Goal: Task Accomplishment & Management: Manage account settings

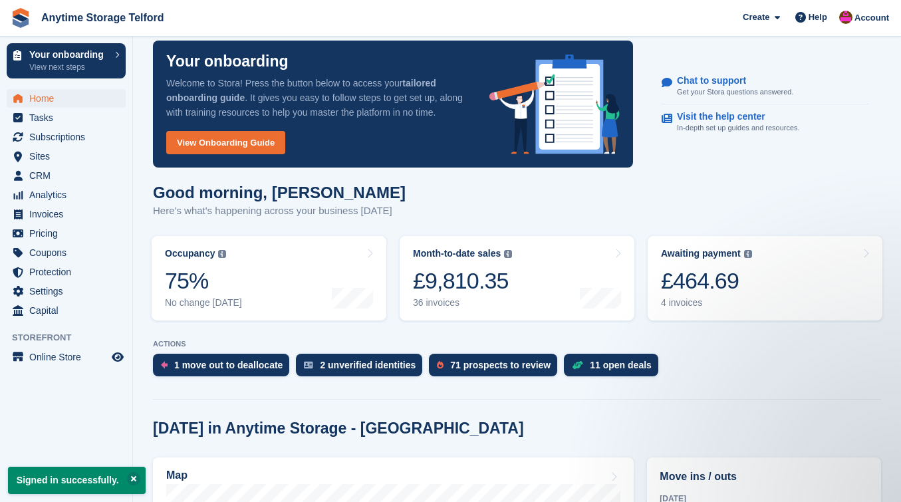
scroll to position [56, 0]
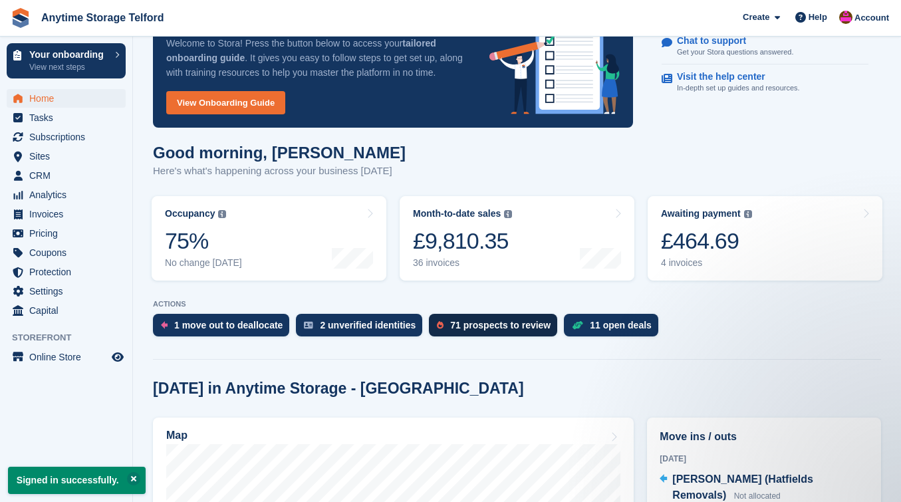
click at [489, 330] on div "71 prospects to review" at bounding box center [500, 325] width 100 height 11
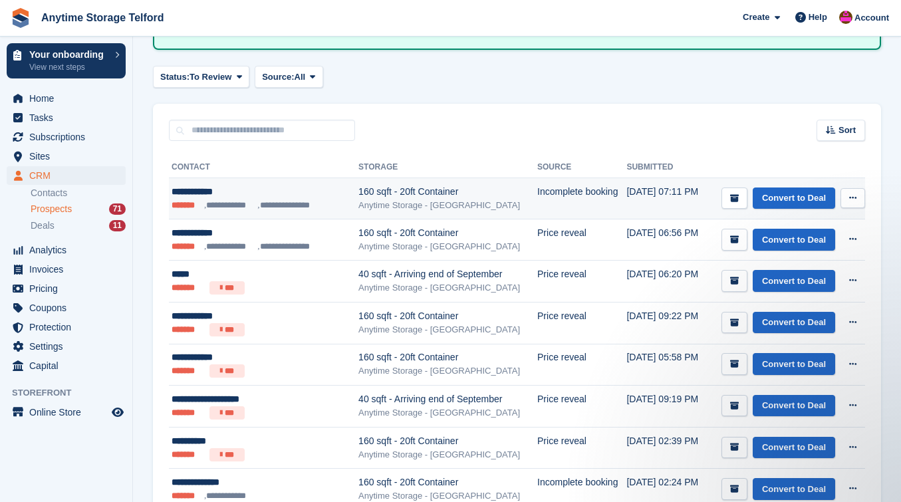
click at [230, 188] on div "**********" at bounding box center [255, 192] width 169 height 14
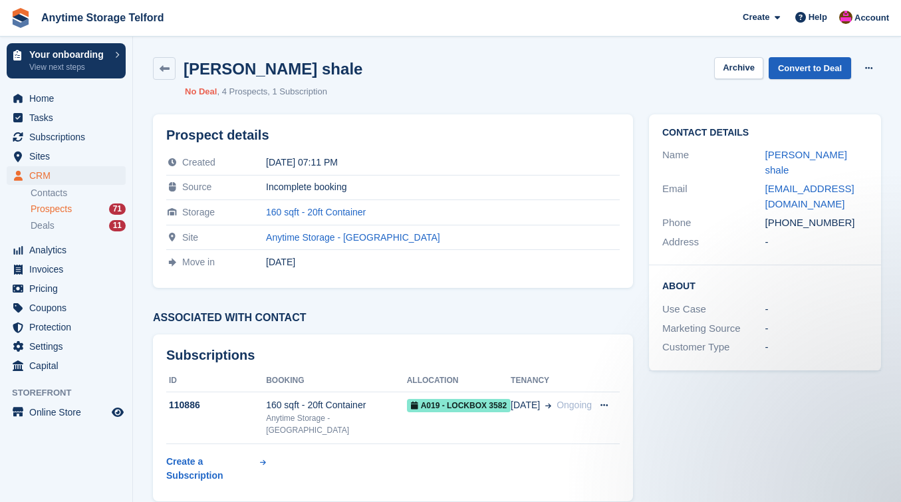
click at [818, 66] on link "Convert to Deal" at bounding box center [809, 68] width 82 height 22
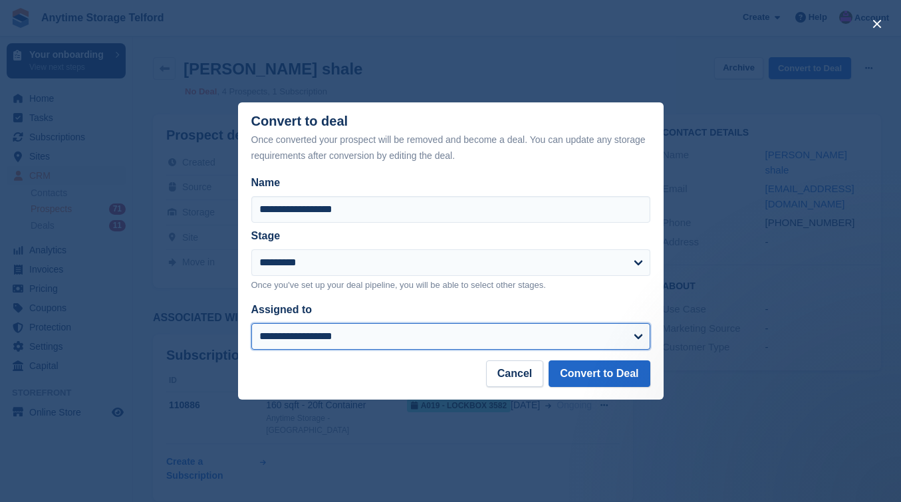
select select "****"
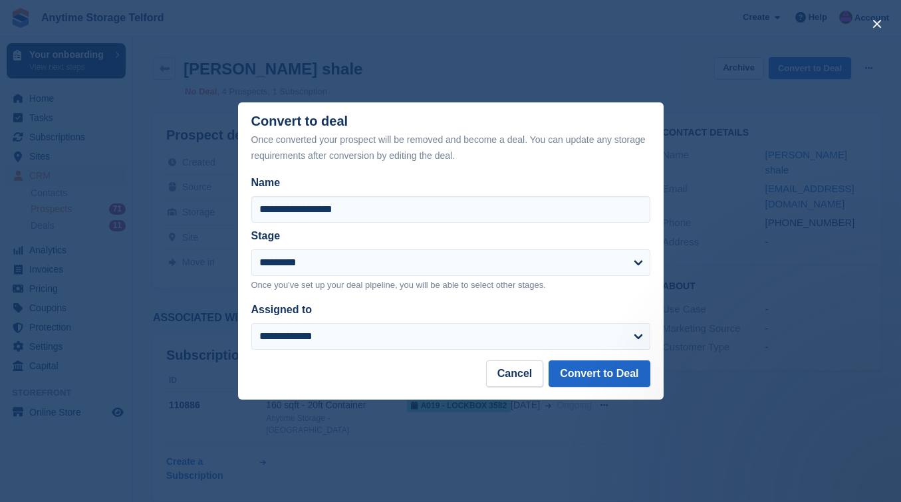
click at [600, 391] on footer "Cancel Convert to Deal" at bounding box center [450, 379] width 425 height 39
click at [607, 380] on button "Convert to Deal" at bounding box center [598, 373] width 101 height 27
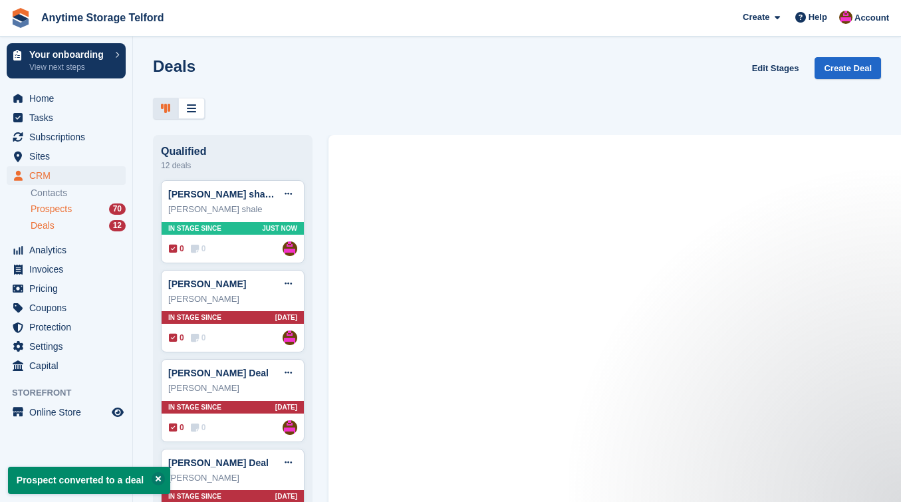
click at [62, 208] on span "Prospects" at bounding box center [51, 209] width 41 height 13
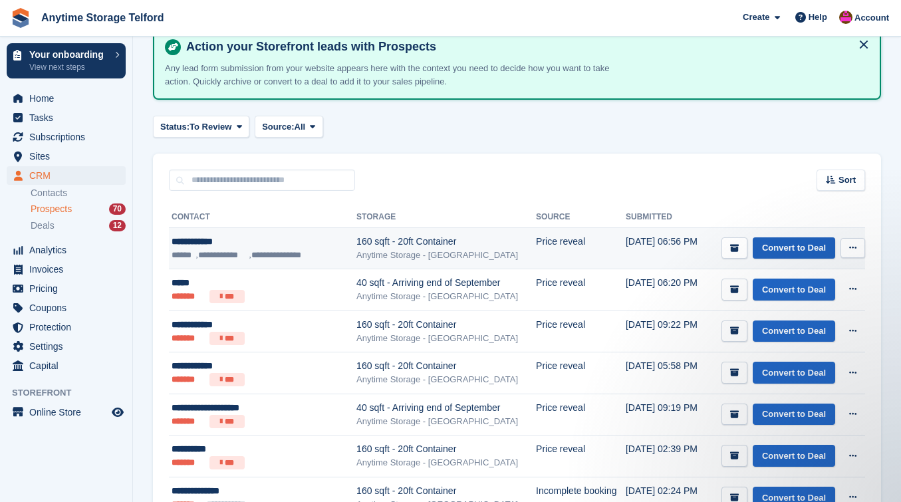
click at [798, 246] on link "Convert to Deal" at bounding box center [793, 248] width 82 height 22
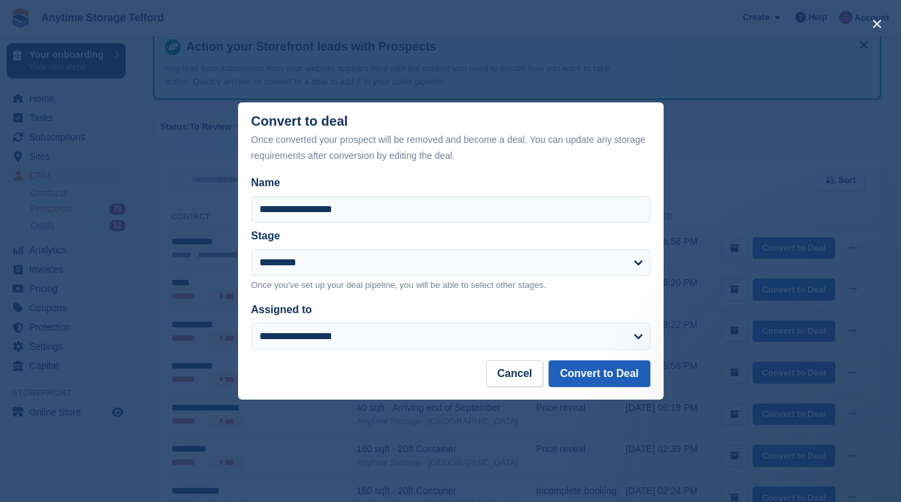
click at [592, 376] on button "Convert to Deal" at bounding box center [598, 373] width 101 height 27
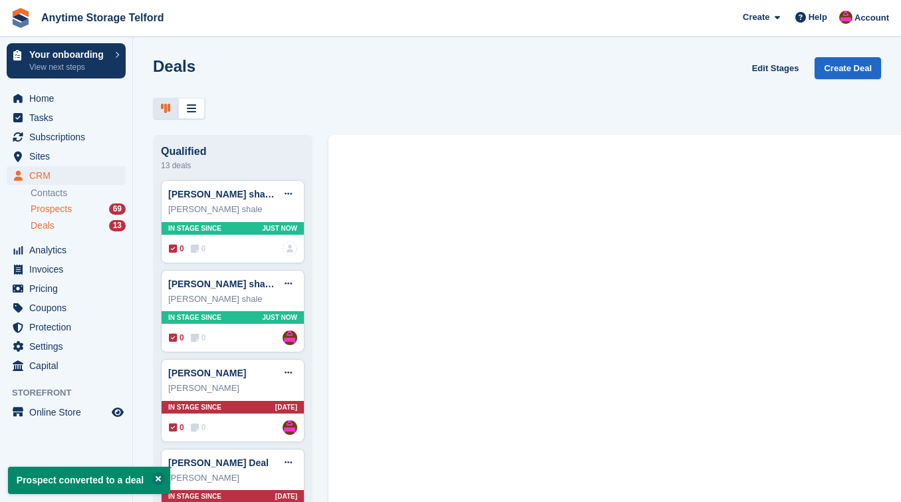
click at [54, 207] on span "Prospects" at bounding box center [51, 209] width 41 height 13
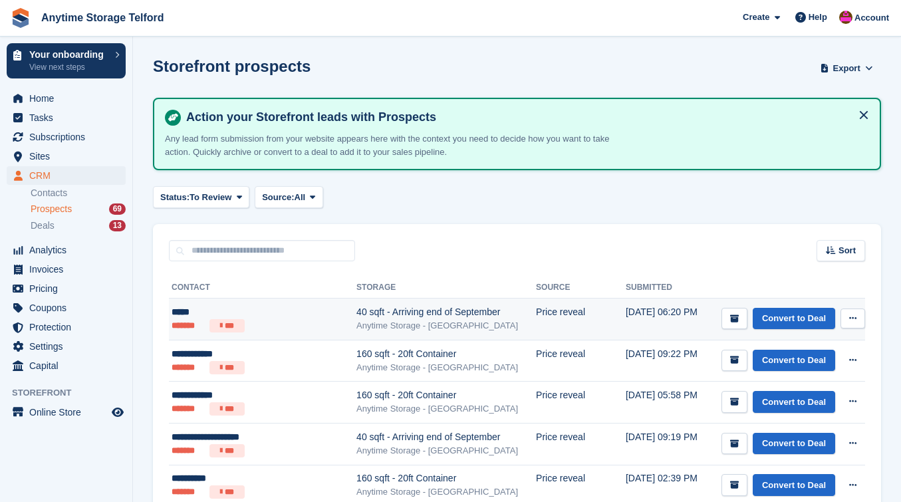
scroll to position [33, 0]
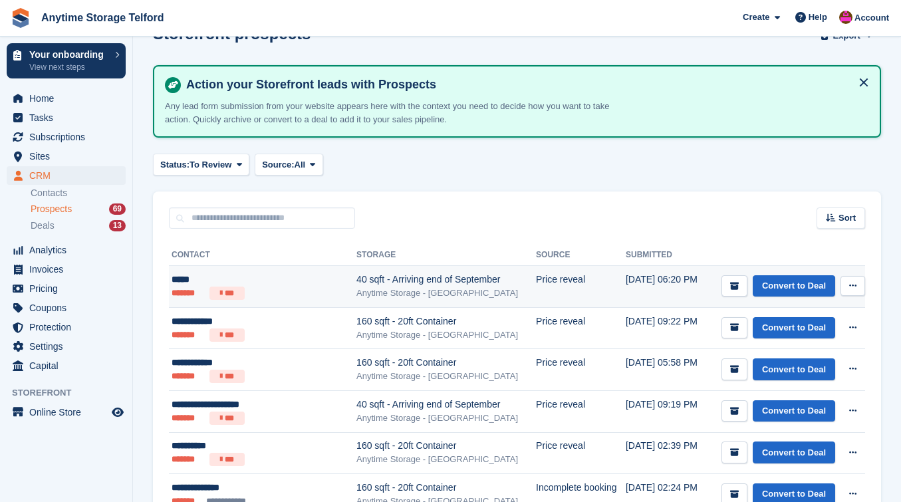
click at [266, 278] on div "*****" at bounding box center [254, 280] width 166 height 14
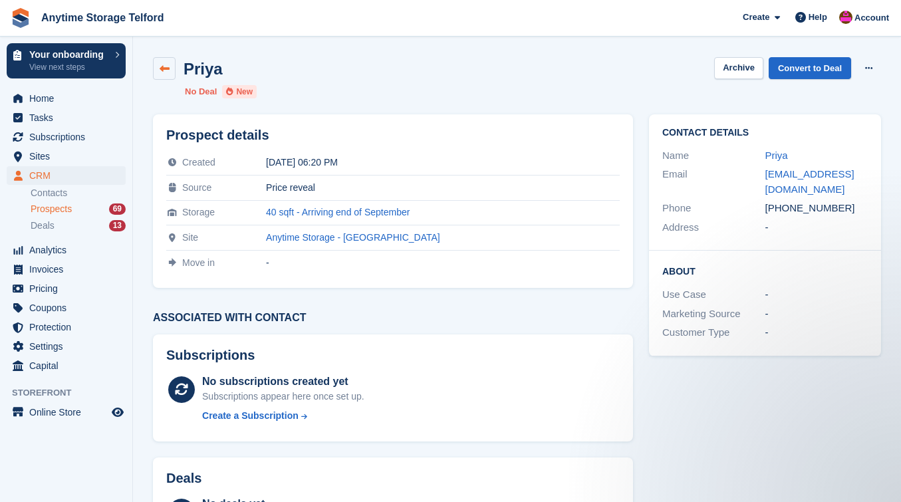
click at [169, 69] on icon at bounding box center [165, 69] width 10 height 10
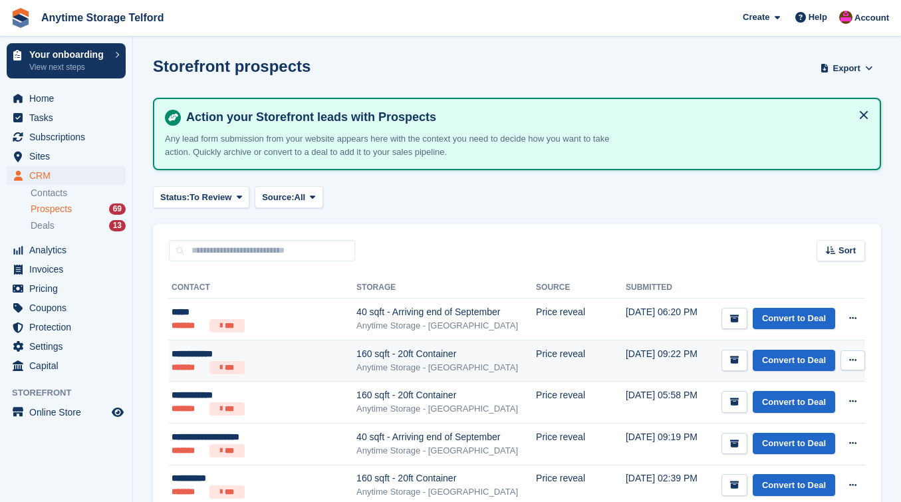
click at [424, 355] on div "160 sqft - 20ft Container" at bounding box center [445, 354] width 179 height 14
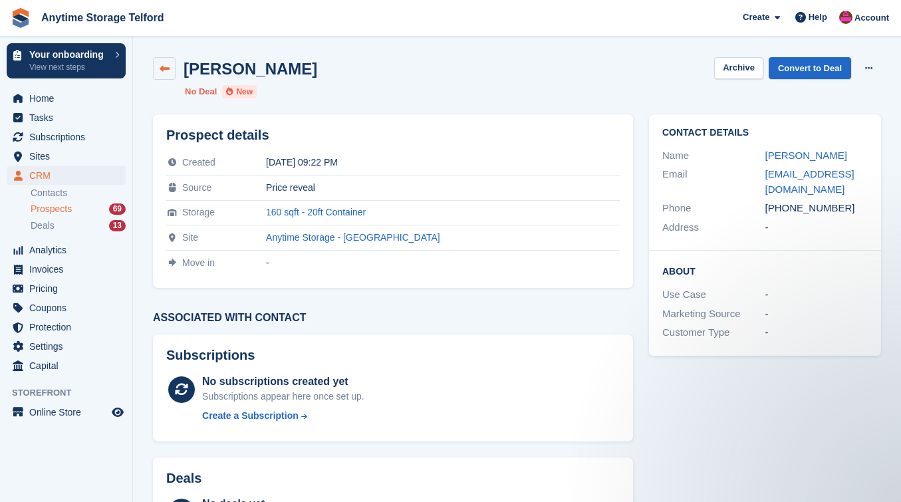
click at [164, 62] on link at bounding box center [164, 68] width 23 height 23
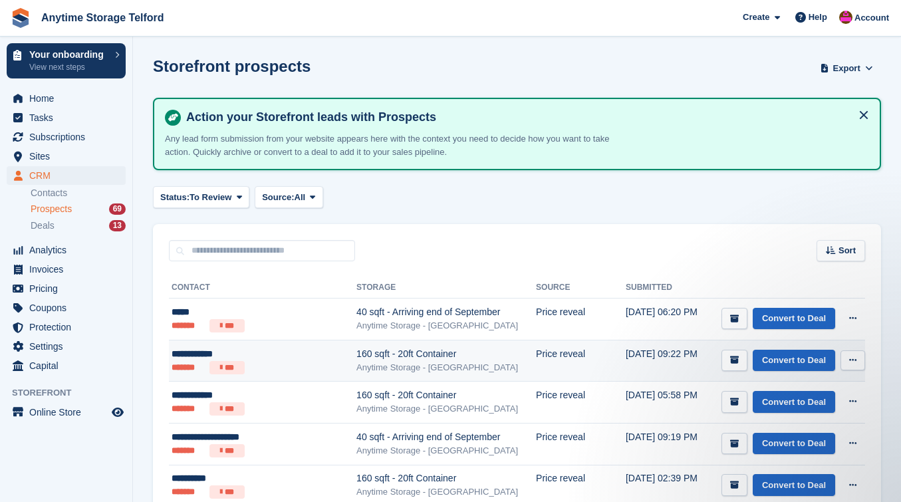
click at [856, 367] on button at bounding box center [852, 360] width 25 height 20
click at [808, 430] on p "Delete prospect" at bounding box center [801, 431] width 116 height 17
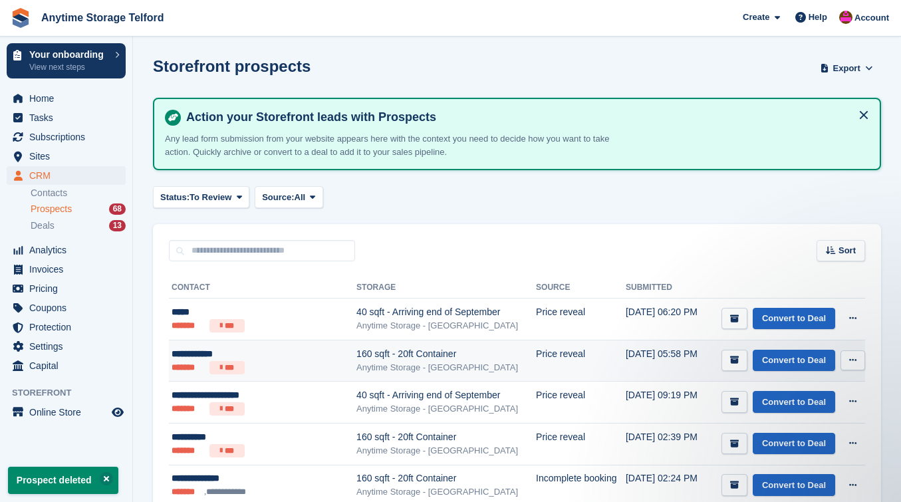
click at [280, 359] on div "**********" at bounding box center [254, 354] width 166 height 14
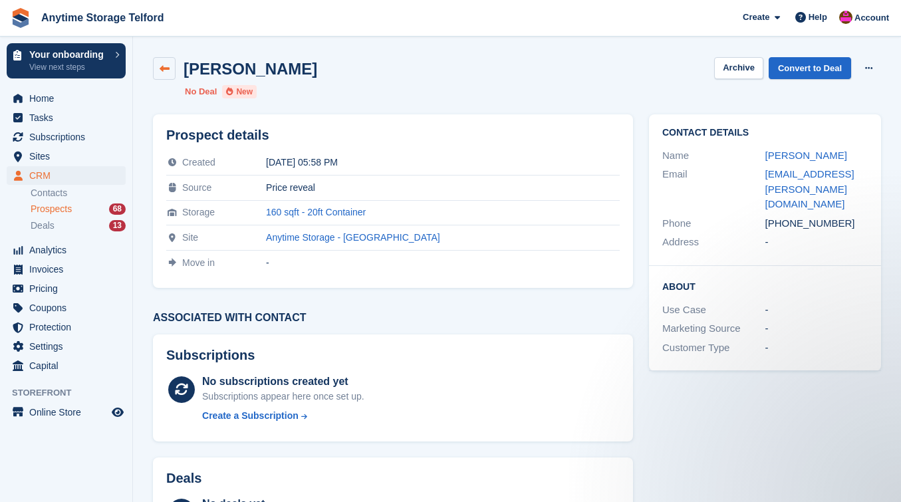
click at [168, 64] on icon at bounding box center [165, 69] width 10 height 10
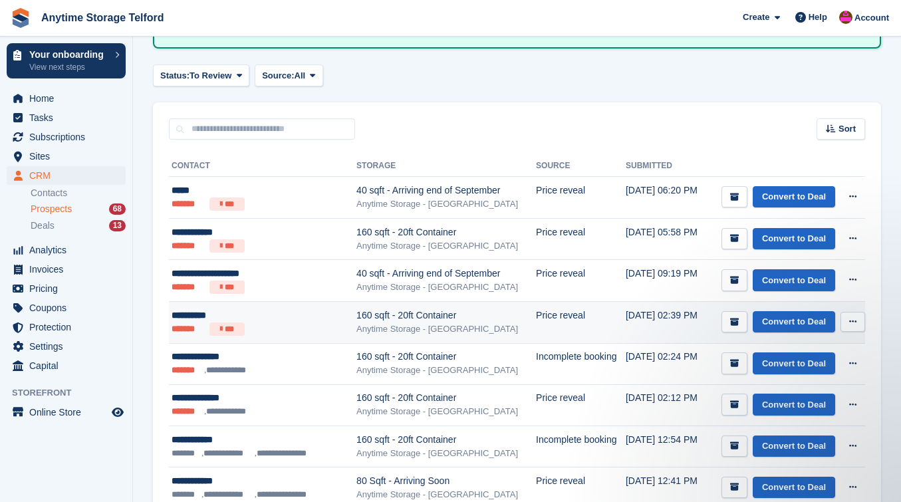
click at [385, 325] on div "Anytime Storage - [GEOGRAPHIC_DATA]" at bounding box center [445, 328] width 179 height 13
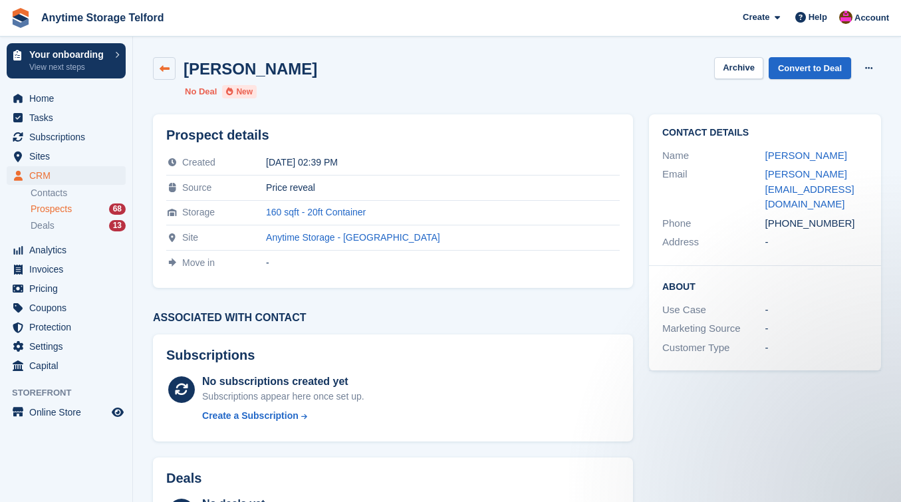
click at [173, 66] on link at bounding box center [164, 68] width 23 height 23
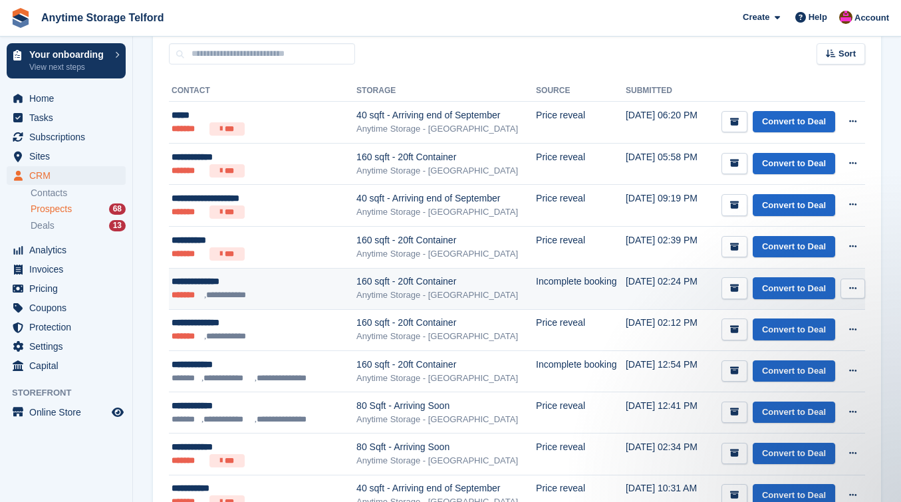
click at [492, 299] on div "Anytime Storage - [GEOGRAPHIC_DATA]" at bounding box center [445, 294] width 179 height 13
